Goal: Transaction & Acquisition: Purchase product/service

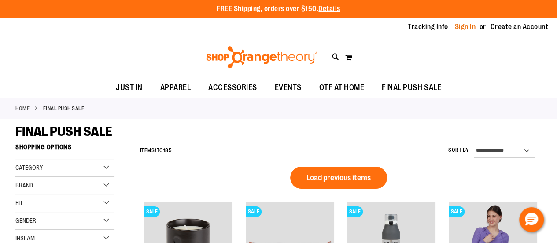
click at [468, 28] on link "Sign In" at bounding box center [465, 27] width 21 height 10
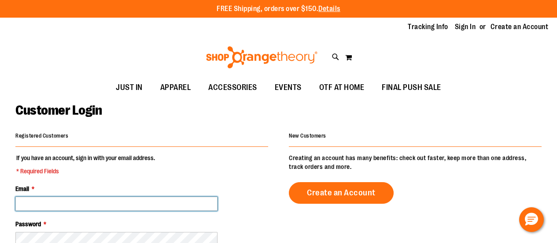
type input "**********"
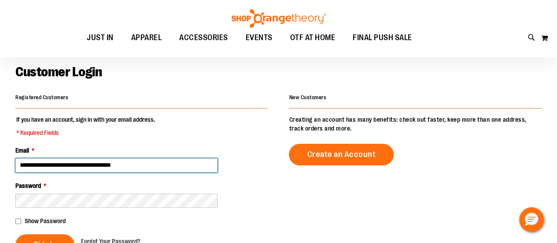
scroll to position [88, 0]
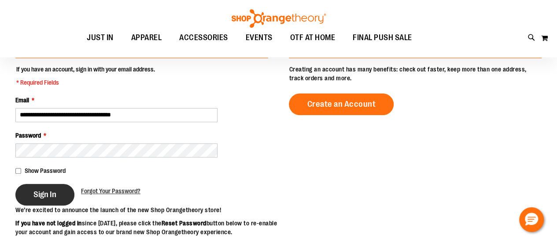
click at [43, 192] on span "Sign In" at bounding box center [44, 194] width 23 height 10
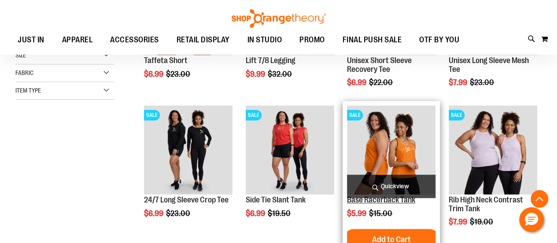
scroll to position [264, 0]
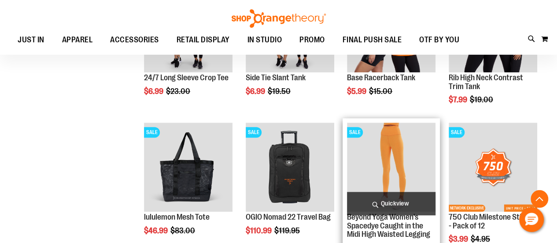
scroll to position [440, 0]
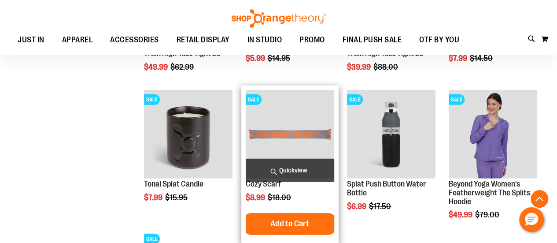
scroll to position [1101, 0]
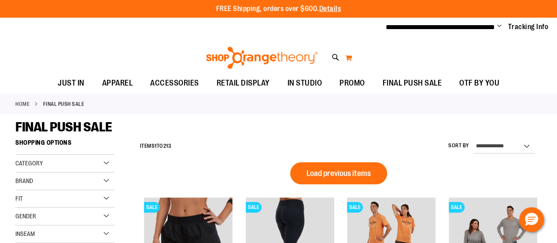
click at [346, 59] on button "My Cart 0" at bounding box center [348, 58] width 7 height 14
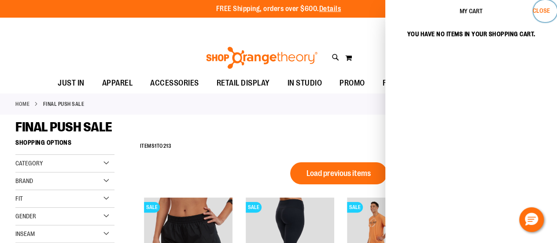
click at [544, 9] on span "Close" at bounding box center [541, 10] width 17 height 7
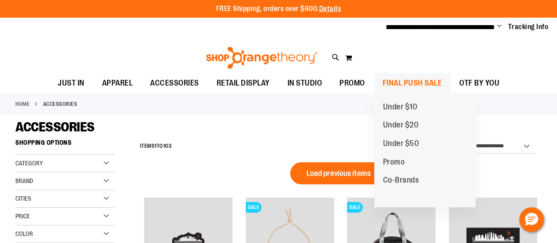
click at [400, 81] on span "FINAL PUSH SALE" at bounding box center [412, 83] width 59 height 20
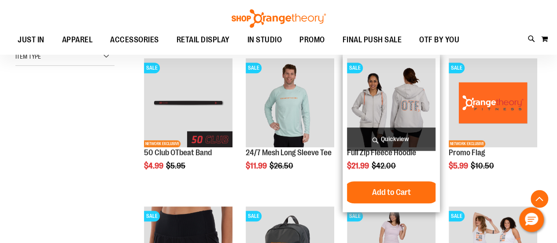
scroll to position [264, 0]
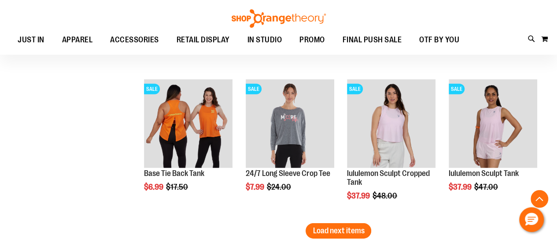
scroll to position [1366, 0]
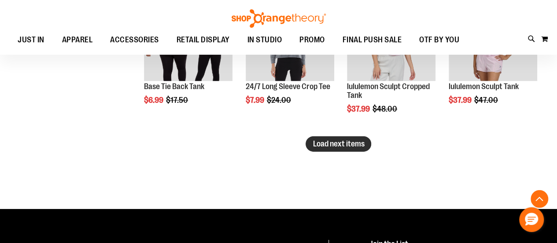
click at [333, 145] on span "Load next items" at bounding box center [339, 143] width 52 height 9
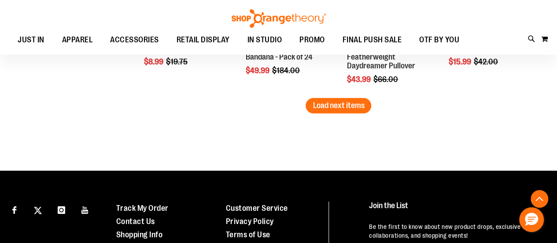
scroll to position [1851, 0]
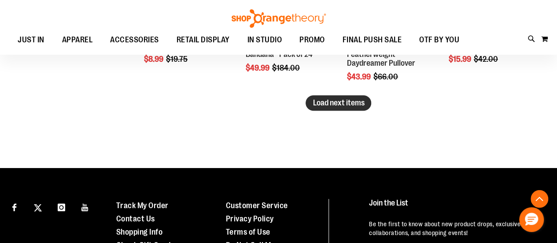
click at [337, 102] on span "Load next items" at bounding box center [339, 102] width 52 height 9
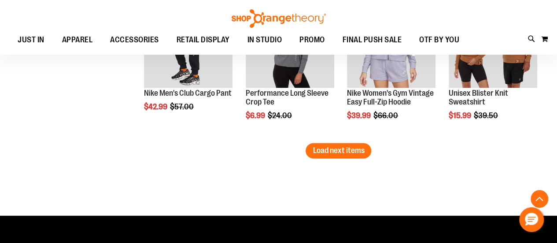
scroll to position [2291, 0]
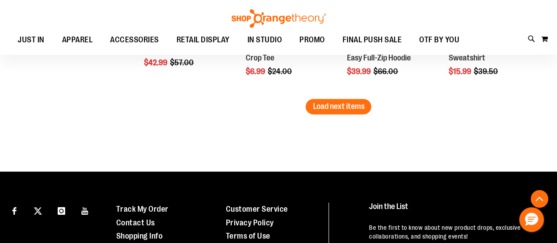
drag, startPoint x: 336, startPoint y: 108, endPoint x: 324, endPoint y: 111, distance: 12.0
click at [336, 108] on span "Load next items" at bounding box center [339, 106] width 52 height 9
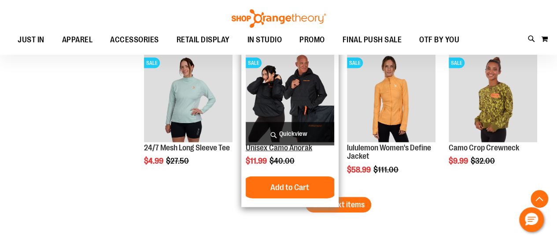
scroll to position [2644, 0]
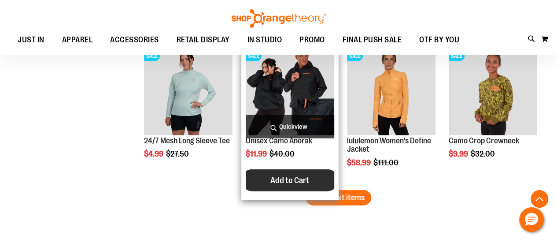
click at [283, 179] on span "Add to Cart" at bounding box center [290, 180] width 39 height 10
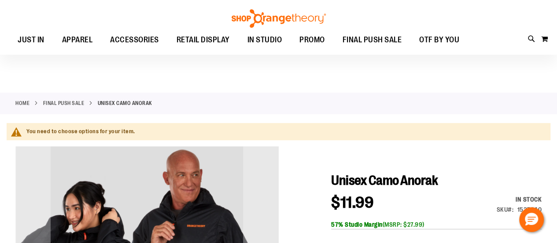
scroll to position [88, 0]
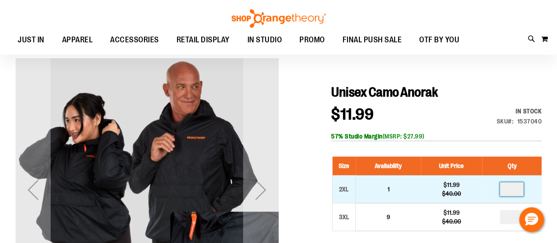
drag, startPoint x: 514, startPoint y: 190, endPoint x: 503, endPoint y: 192, distance: 10.7
click at [503, 192] on input "number" at bounding box center [512, 189] width 24 height 14
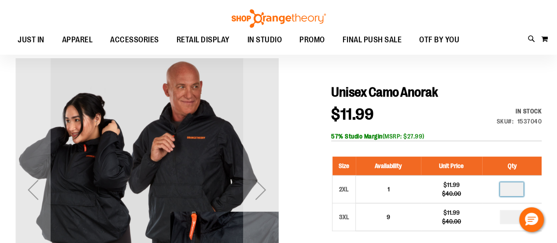
scroll to position [132, 0]
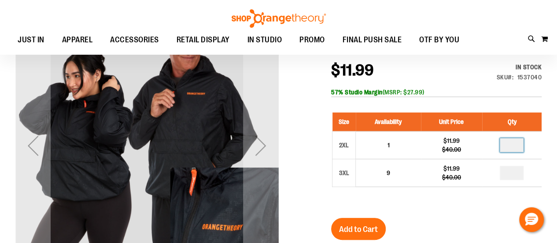
type input "*"
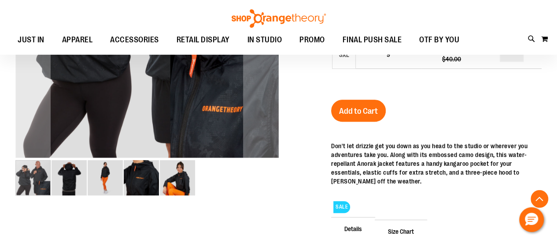
scroll to position [250, 0]
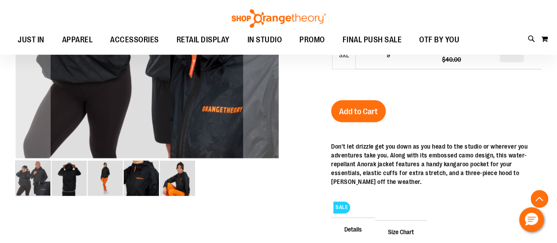
click at [66, 176] on img "image 2 of 5" at bounding box center [69, 177] width 35 height 35
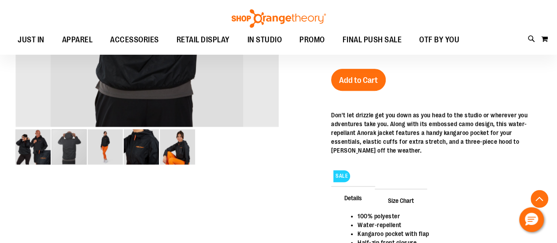
scroll to position [282, 0]
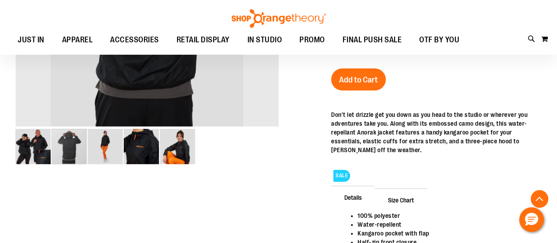
click at [33, 148] on img "image 1 of 5" at bounding box center [32, 146] width 35 height 35
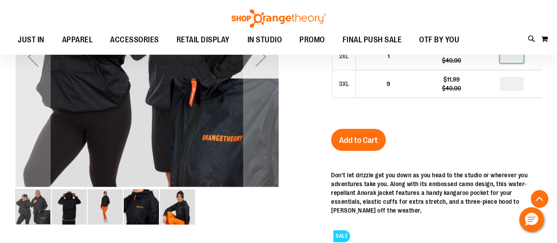
scroll to position [220, 0]
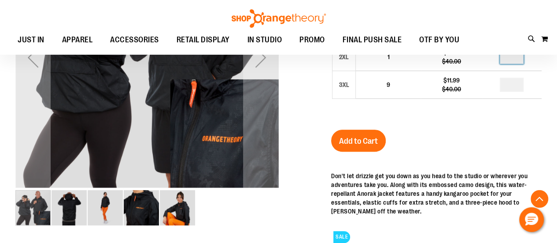
click at [143, 211] on img "image 4 of 5" at bounding box center [141, 207] width 35 height 35
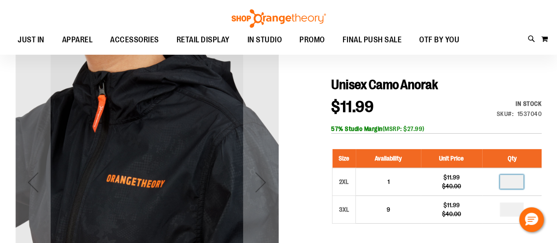
scroll to position [96, 0]
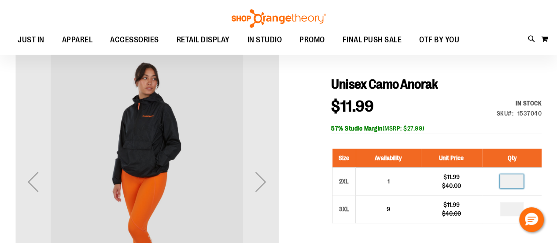
type input "*"
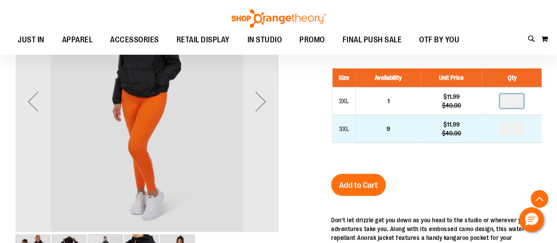
scroll to position [184, 0]
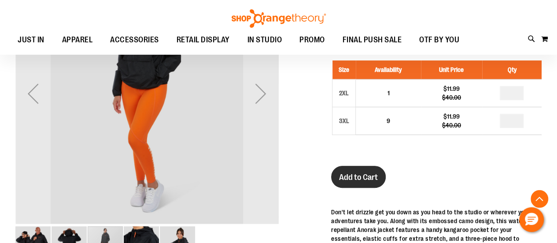
click at [360, 175] on span "Add to Cart" at bounding box center [358, 177] width 39 height 10
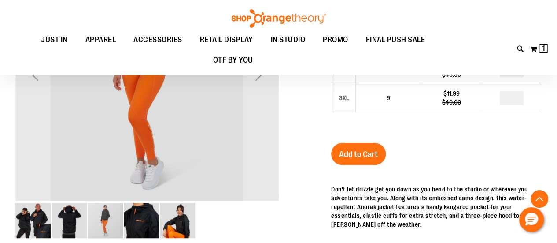
scroll to position [161, 0]
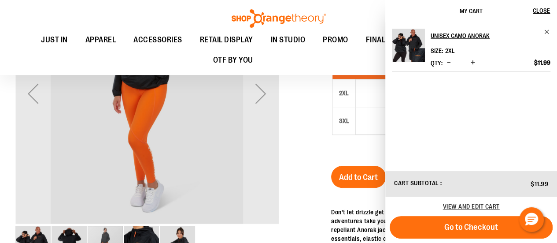
click at [291, 141] on div at bounding box center [278, 184] width 527 height 444
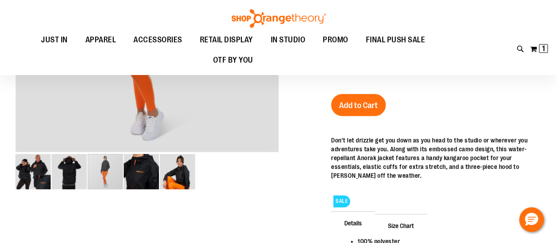
scroll to position [0, 0]
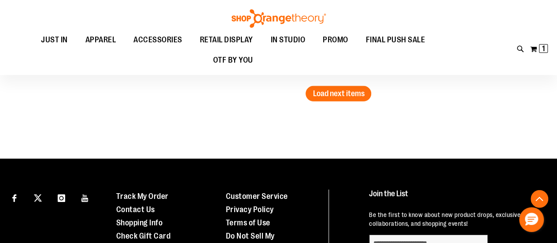
scroll to position [1269, 0]
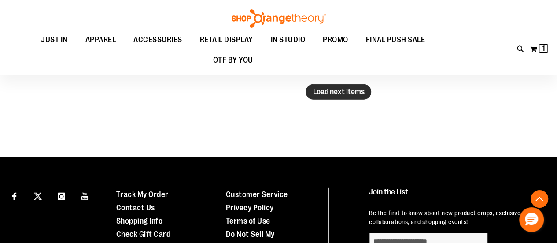
click at [345, 89] on span "Load next items" at bounding box center [339, 91] width 52 height 9
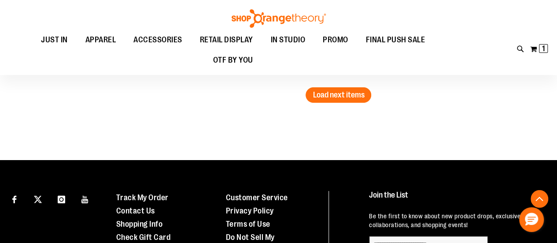
scroll to position [1666, 0]
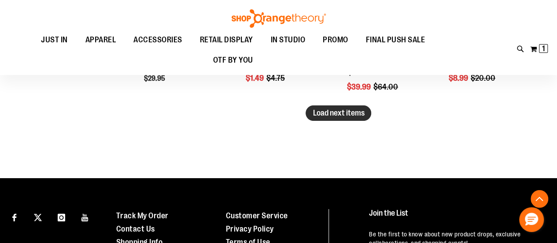
click at [329, 111] on span "Load next items" at bounding box center [339, 112] width 52 height 9
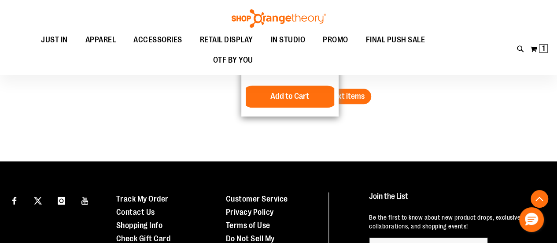
scroll to position [2106, 0]
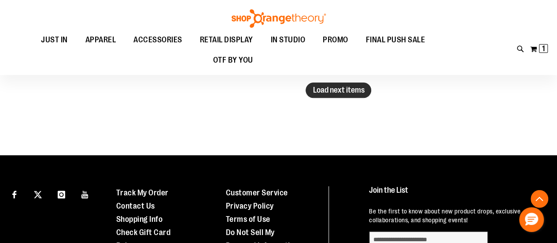
click at [339, 87] on span "Load next items" at bounding box center [339, 89] width 52 height 9
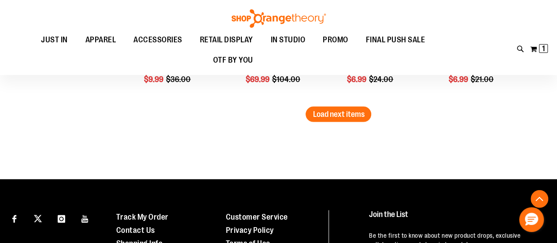
scroll to position [2503, 0]
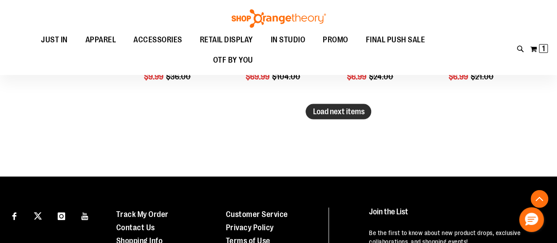
click at [326, 107] on span "Load next items" at bounding box center [339, 111] width 52 height 9
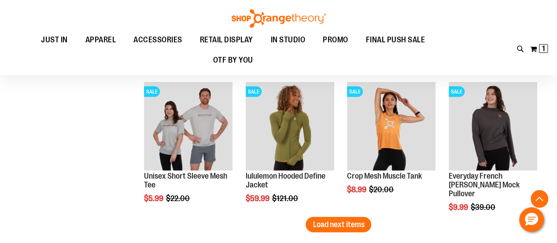
scroll to position [2855, 0]
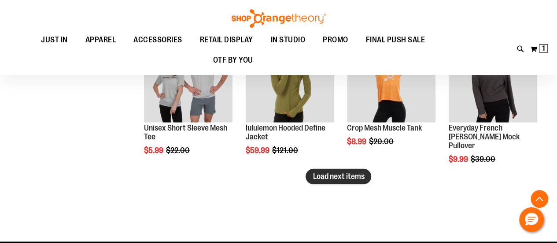
click at [342, 174] on span "Load next items" at bounding box center [339, 176] width 52 height 9
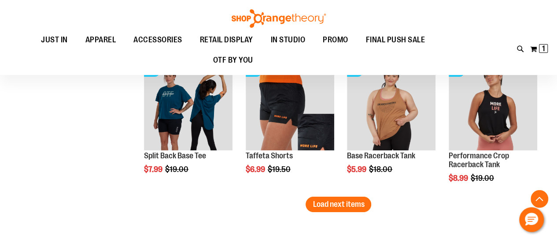
scroll to position [3296, 0]
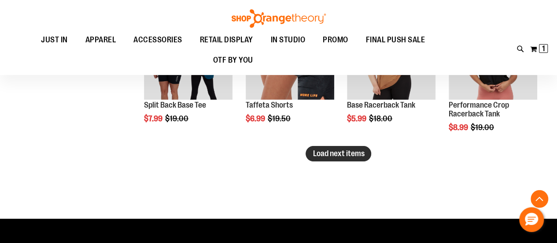
click at [338, 150] on span "Load next items" at bounding box center [339, 153] width 52 height 9
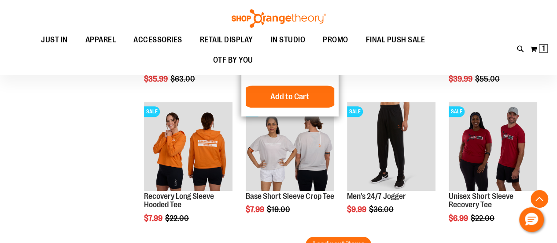
scroll to position [3692, 0]
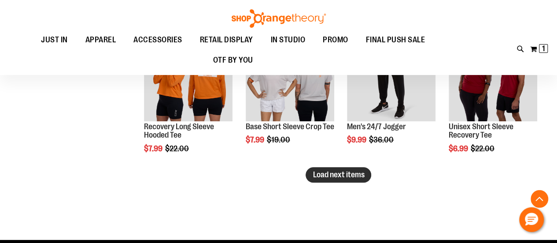
click at [321, 173] on span "Load next items" at bounding box center [339, 174] width 52 height 9
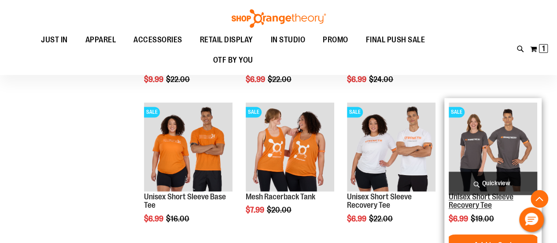
scroll to position [3913, 0]
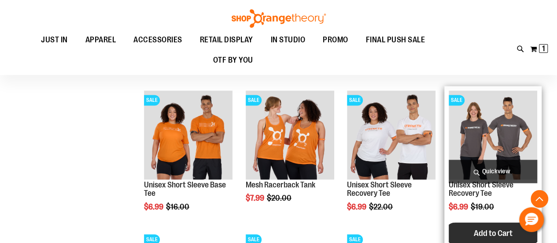
click at [481, 235] on span "Add to Cart" at bounding box center [493, 233] width 39 height 10
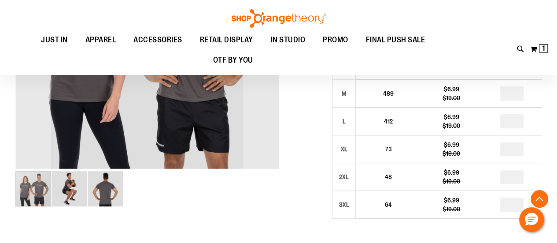
scroll to position [243, 0]
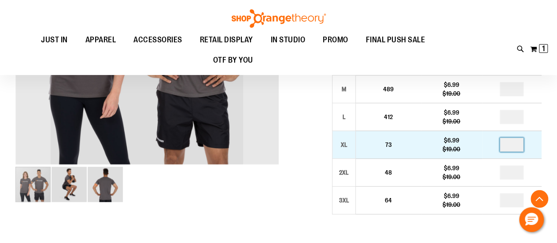
click at [518, 145] on input "number" at bounding box center [512, 144] width 24 height 14
type input "*"
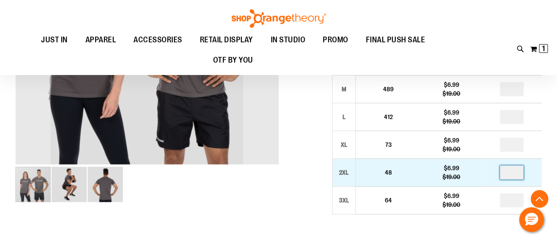
type input "*"
click at [517, 172] on input "number" at bounding box center [512, 172] width 24 height 14
type input "*"
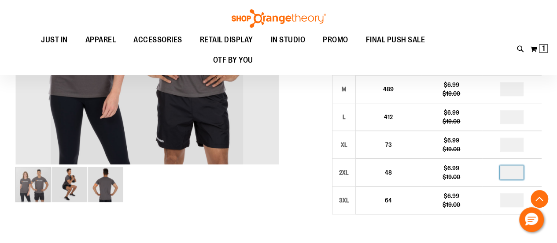
click at [274, 207] on div at bounding box center [278, 181] width 527 height 557
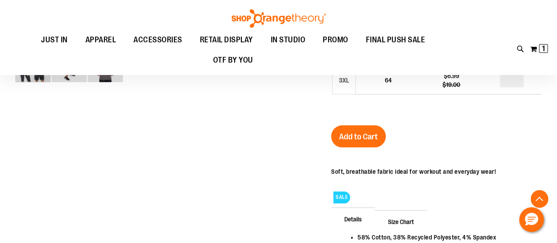
scroll to position [375, 0]
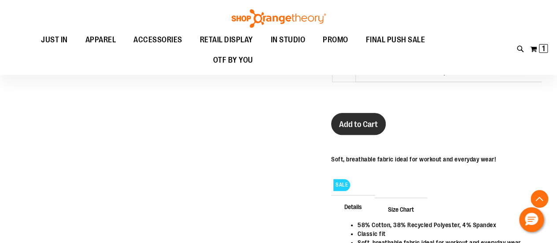
click at [356, 123] on span "Add to Cart" at bounding box center [358, 124] width 39 height 10
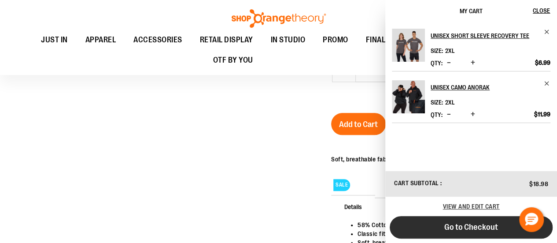
click at [463, 224] on span "Go to Checkout" at bounding box center [472, 227] width 54 height 10
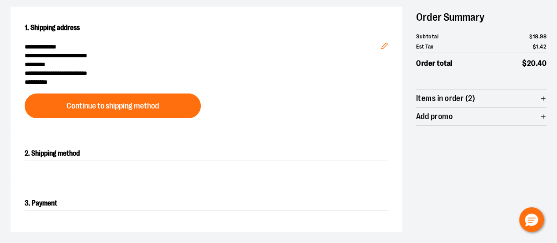
scroll to position [88, 0]
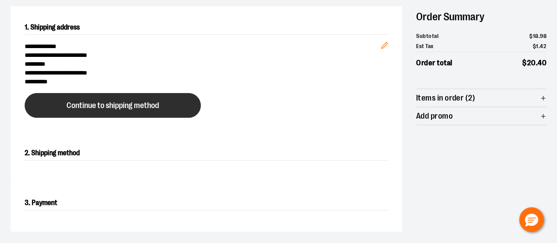
click at [97, 103] on span "Continue to shipping method" at bounding box center [113, 105] width 93 height 8
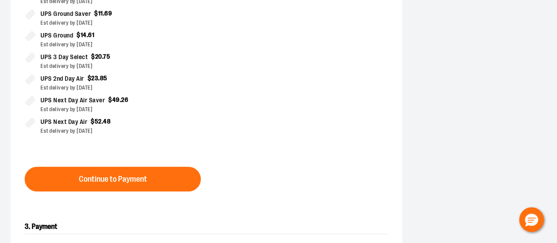
scroll to position [282, 0]
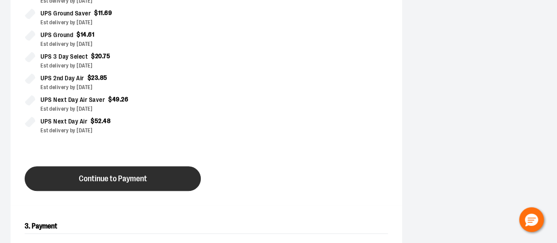
click at [93, 179] on span "Continue to Payment" at bounding box center [113, 178] width 68 height 8
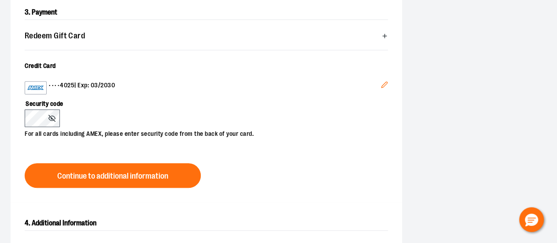
click at [37, 88] on img at bounding box center [36, 87] width 18 height 11
click at [382, 82] on icon "Edit" at bounding box center [384, 84] width 7 height 7
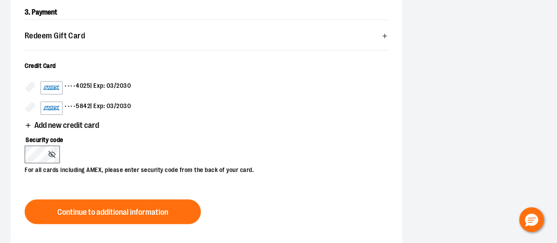
click at [53, 123] on span "Add new credit card" at bounding box center [66, 125] width 65 height 8
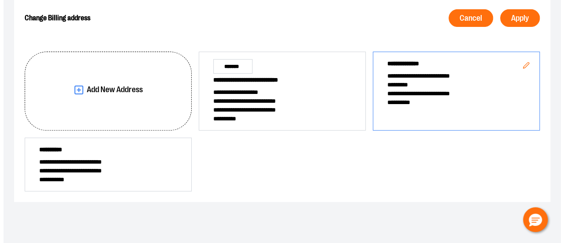
scroll to position [111, 0]
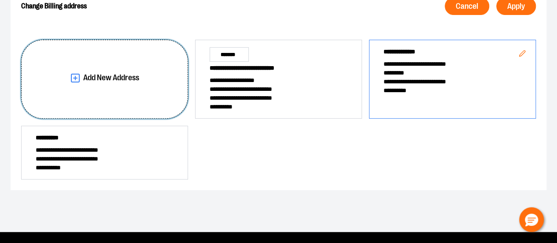
click at [96, 76] on span "Add New Address" at bounding box center [111, 78] width 56 height 8
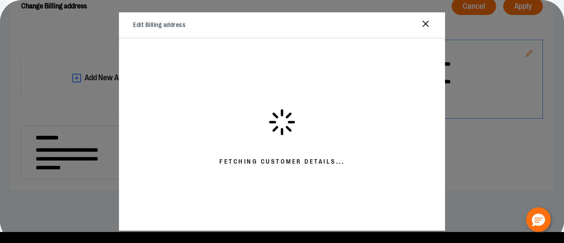
select select "**"
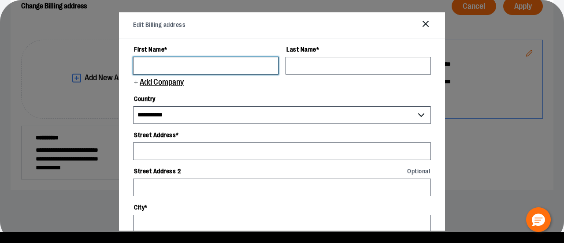
click at [164, 59] on input "First Name *" at bounding box center [205, 66] width 145 height 18
type input "*****"
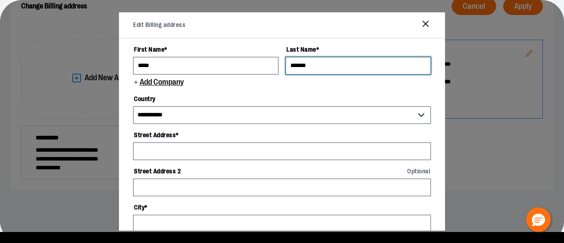
type input "*******"
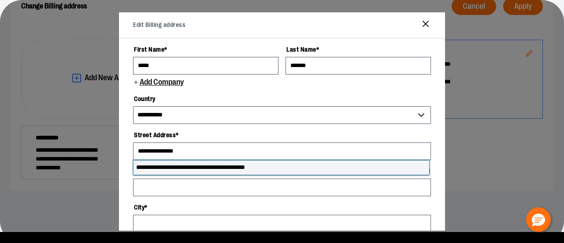
click at [194, 165] on li "**********" at bounding box center [282, 167] width 296 height 14
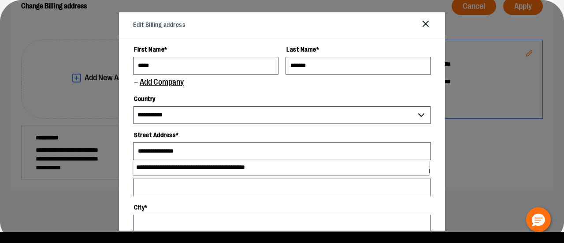
type input "**********"
select select "**"
type input "**********"
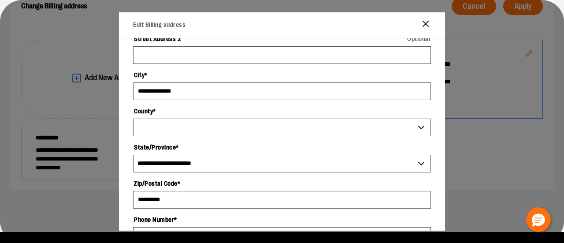
select select "*****"
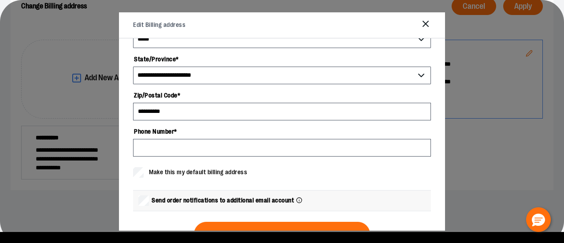
scroll to position [249, 0]
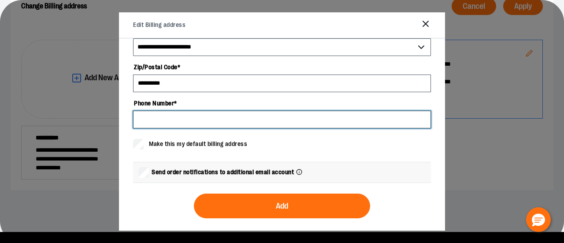
click at [157, 121] on input "Phone Number *" at bounding box center [282, 120] width 298 height 18
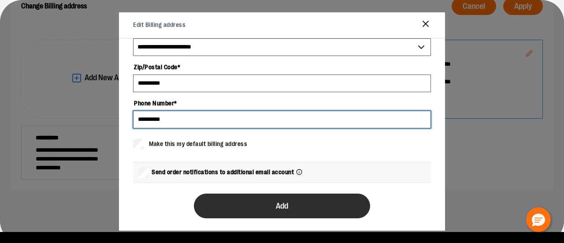
type input "**********"
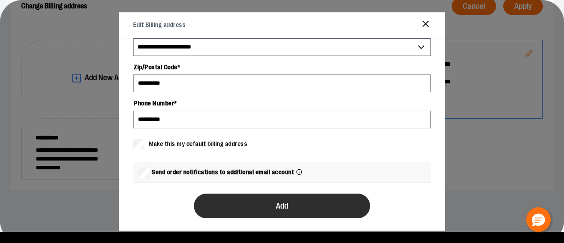
click at [279, 202] on span "Add" at bounding box center [282, 206] width 12 height 8
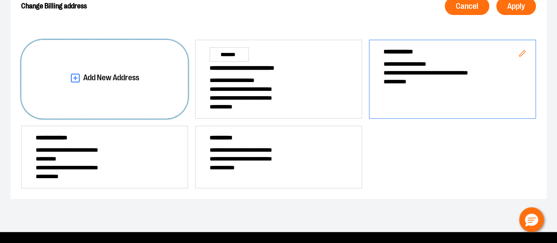
scroll to position [0, 0]
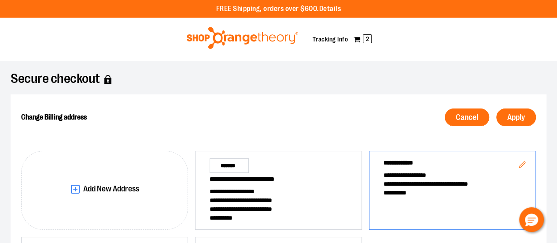
click at [423, 182] on span "**********" at bounding box center [453, 183] width 138 height 9
click at [514, 114] on span "Apply" at bounding box center [517, 117] width 18 height 8
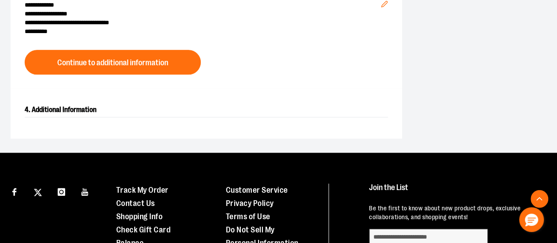
scroll to position [529, 0]
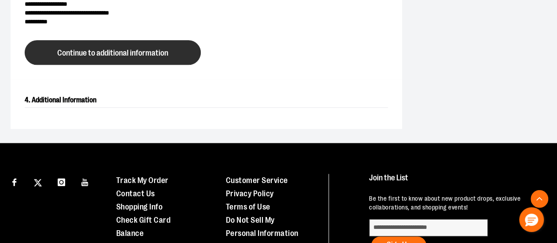
click at [87, 49] on span "Continue to additional information" at bounding box center [112, 53] width 111 height 8
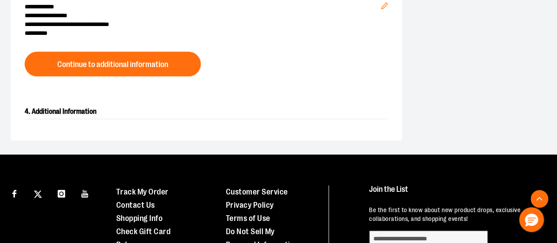
scroll to position [346, 0]
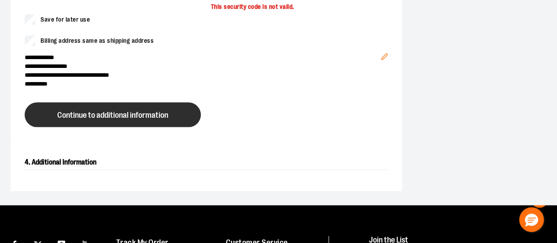
click at [103, 114] on span "Continue to additional information" at bounding box center [112, 115] width 111 height 8
click at [102, 114] on span "Continue to additional information" at bounding box center [112, 115] width 111 height 8
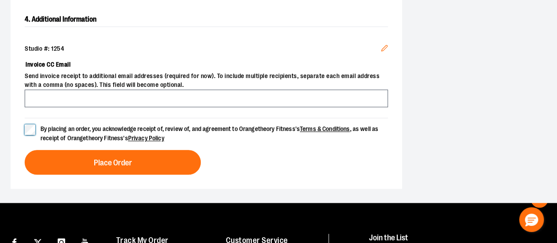
scroll to position [352, 0]
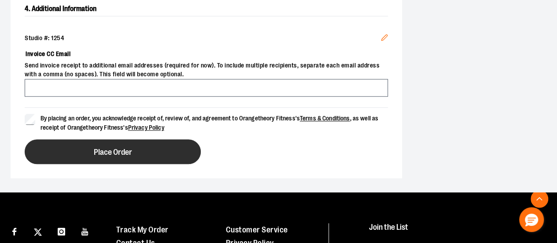
click at [108, 151] on span "Place Order" at bounding box center [113, 152] width 38 height 8
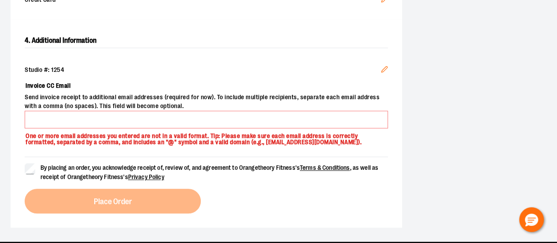
scroll to position [308, 0]
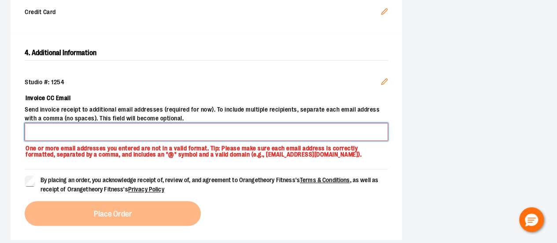
click at [41, 130] on input "Invoice CC Email" at bounding box center [207, 132] width 364 height 18
type input "**********"
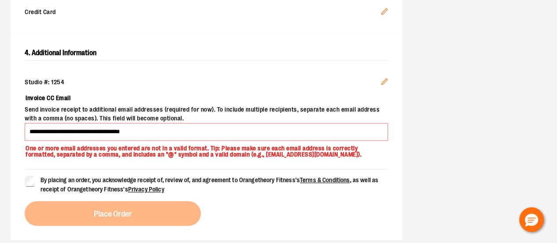
click at [117, 209] on div "By placing an order, you acknowledge receipt of, review of, and agreement to Or…" at bounding box center [207, 197] width 364 height 57
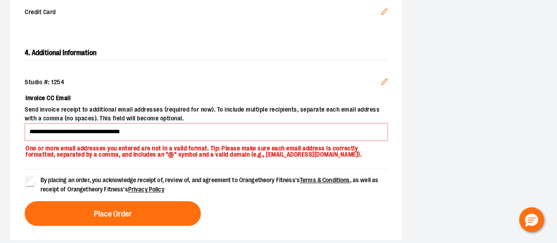
click at [86, 215] on button "Place Order" at bounding box center [113, 213] width 176 height 25
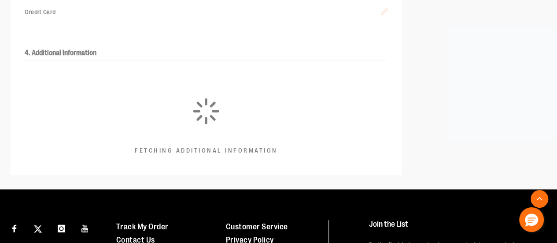
scroll to position [300, 0]
